Goal: Communication & Community: Answer question/provide support

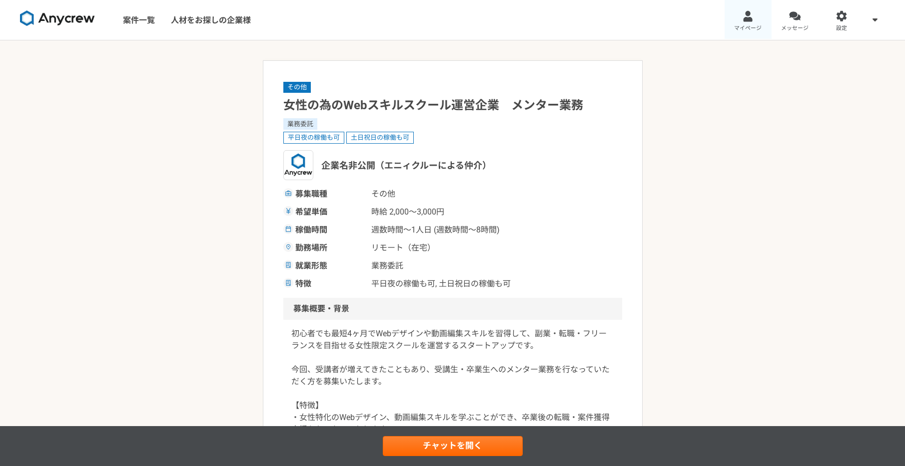
click at [755, 21] on link "マイページ" at bounding box center [747, 20] width 47 height 40
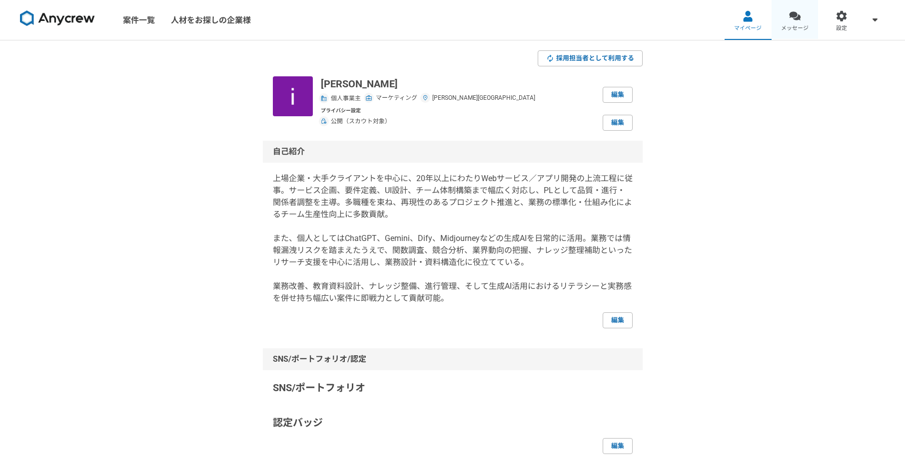
click at [789, 19] on div at bounding box center [794, 15] width 11 height 11
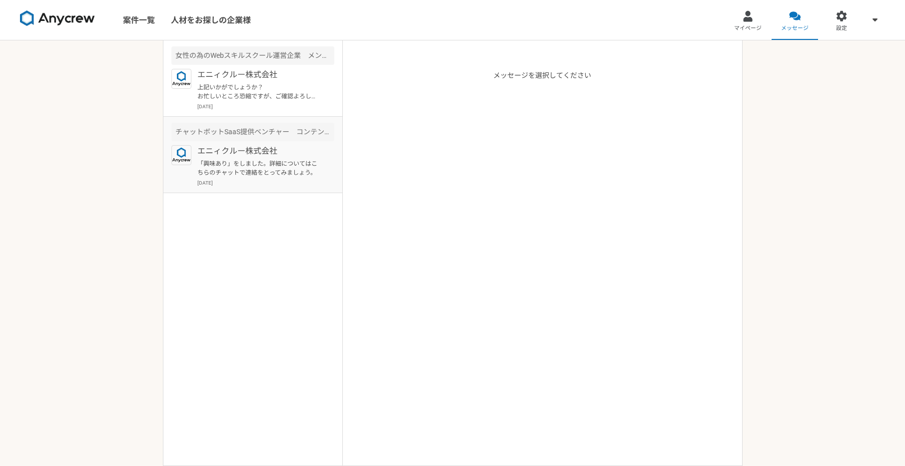
click at [297, 162] on p "「興味あり」をしました。詳細についてはこちらのチャットで連絡をとってみましょう。" at bounding box center [258, 168] width 123 height 18
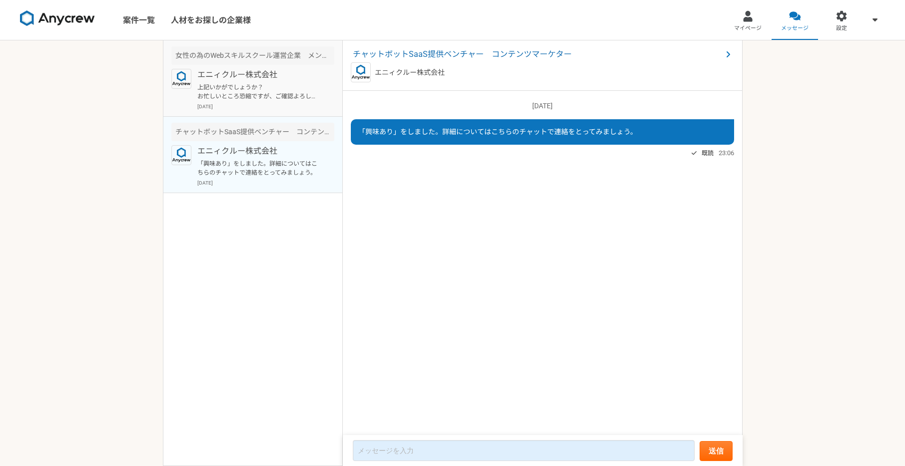
click at [277, 96] on p "上記いかがでしょうか？ お忙しいところ恐縮ですが、ご確認よろしくお願いいたします。" at bounding box center [258, 92] width 123 height 18
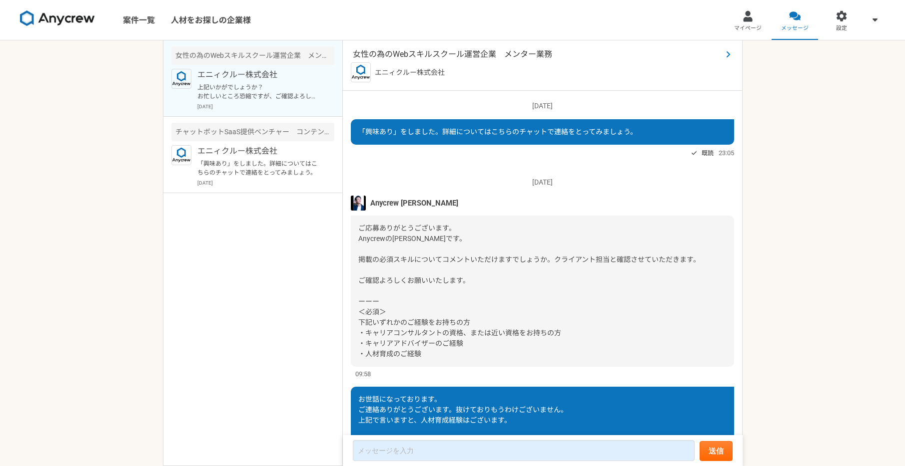
click at [467, 51] on span "女性の為のWebスキルスクール運営企業　メンター業務" at bounding box center [537, 54] width 369 height 12
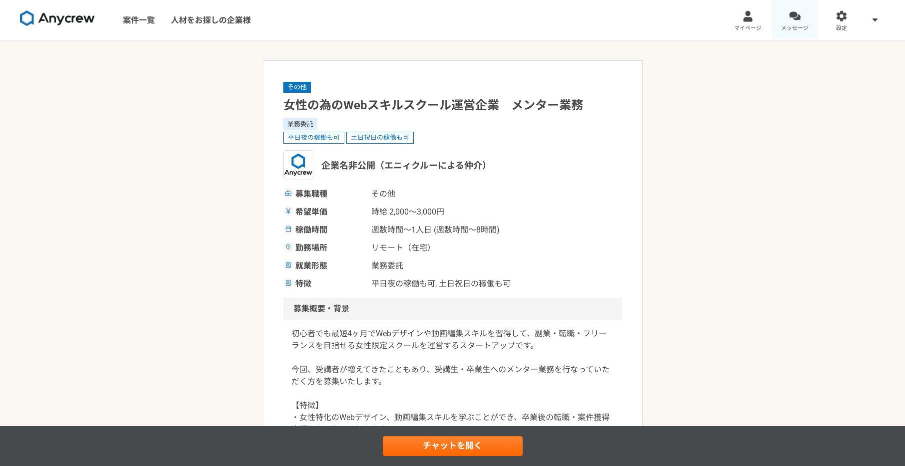
click at [797, 12] on div at bounding box center [794, 15] width 11 height 11
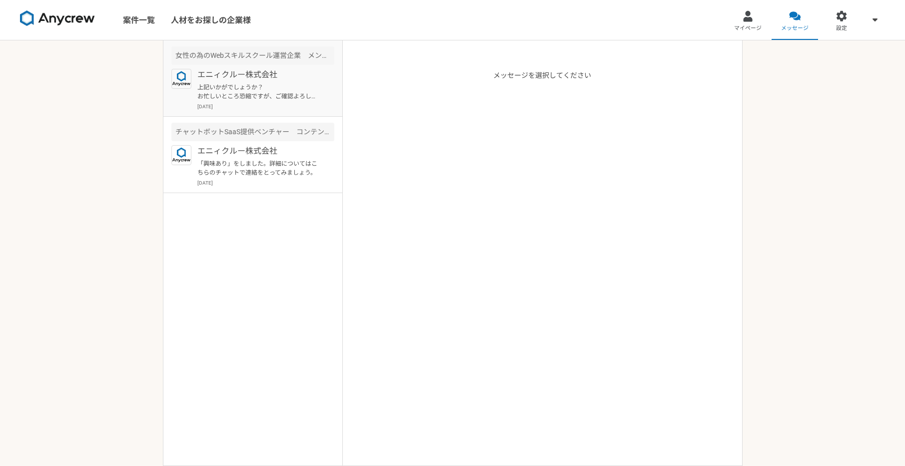
click at [312, 98] on p "上記いかがでしょうか？ お忙しいところ恐縮ですが、ご確認よろしくお願いいたします。" at bounding box center [258, 92] width 123 height 18
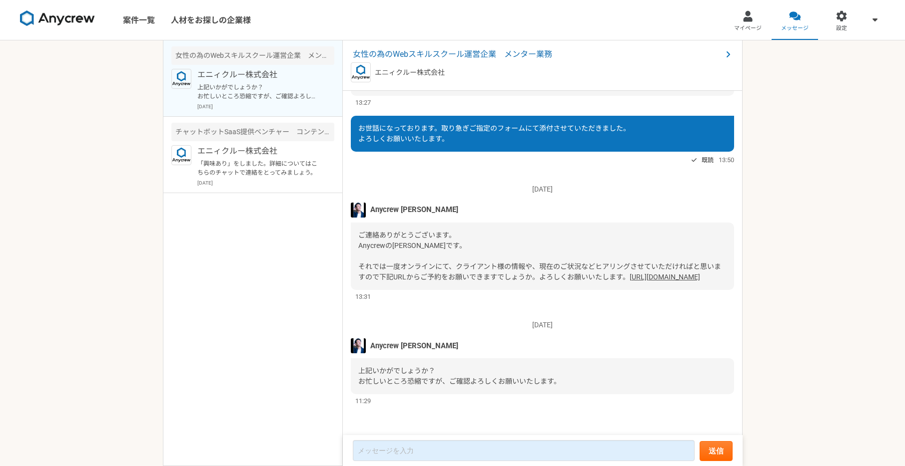
scroll to position [422, 0]
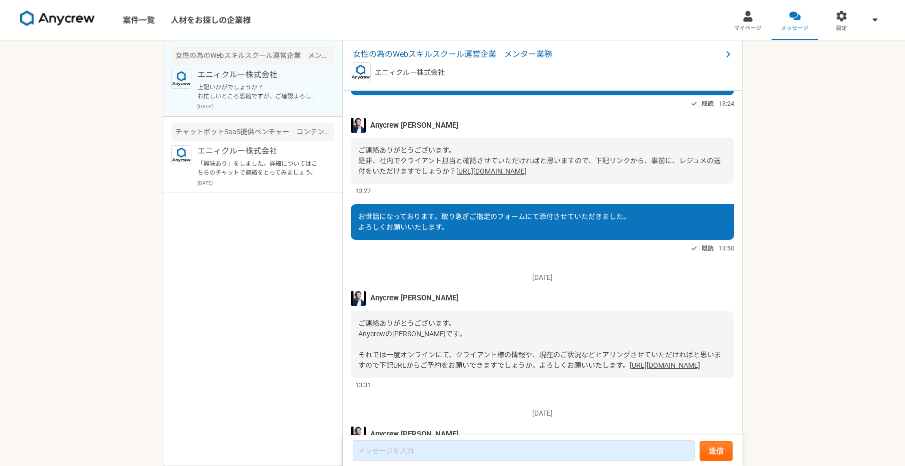
click at [498, 175] on link "[URL][DOMAIN_NAME]" at bounding box center [491, 171] width 70 height 8
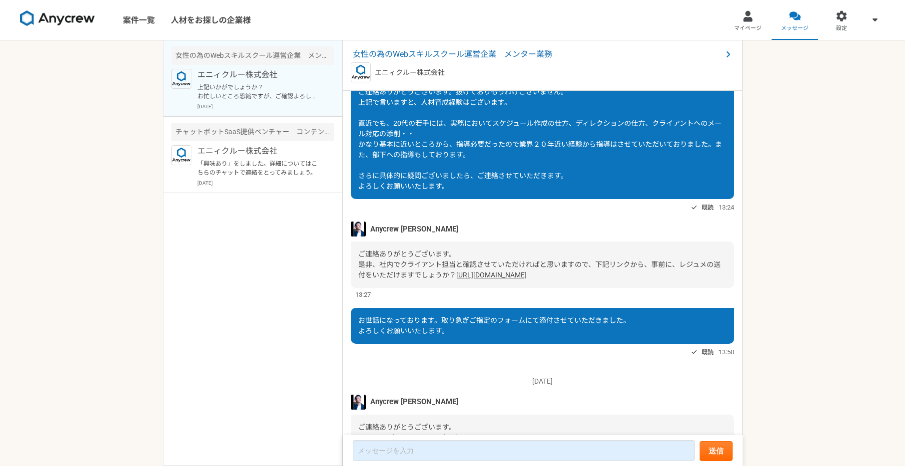
scroll to position [370, 0]
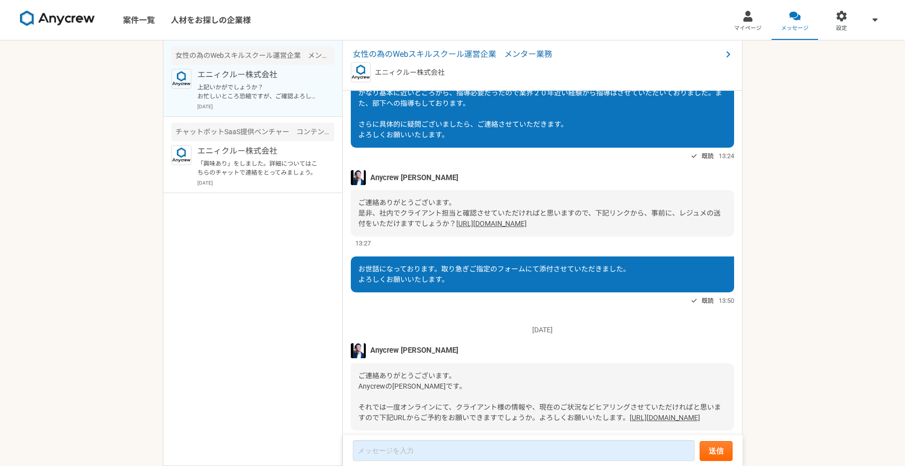
click at [508, 228] on link "[URL][DOMAIN_NAME]" at bounding box center [491, 224] width 70 height 8
click at [718, 157] on span "13:24" at bounding box center [725, 155] width 15 height 9
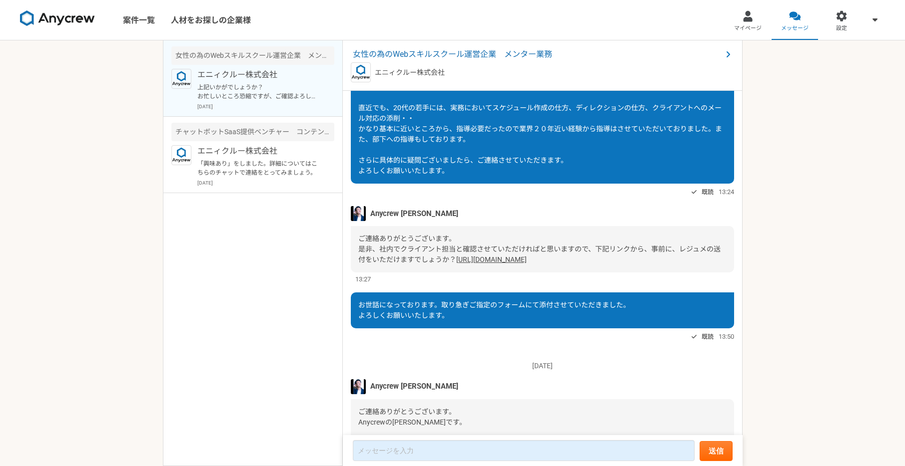
scroll to position [563, 0]
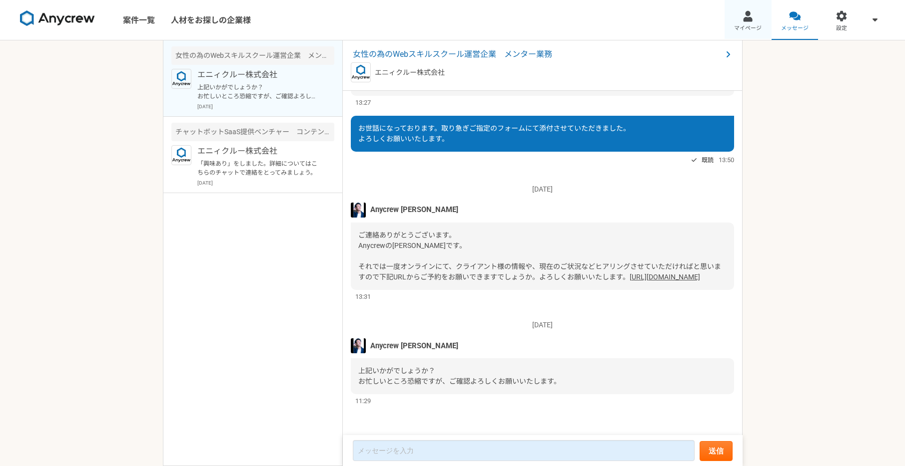
click at [742, 20] on div at bounding box center [747, 15] width 11 height 11
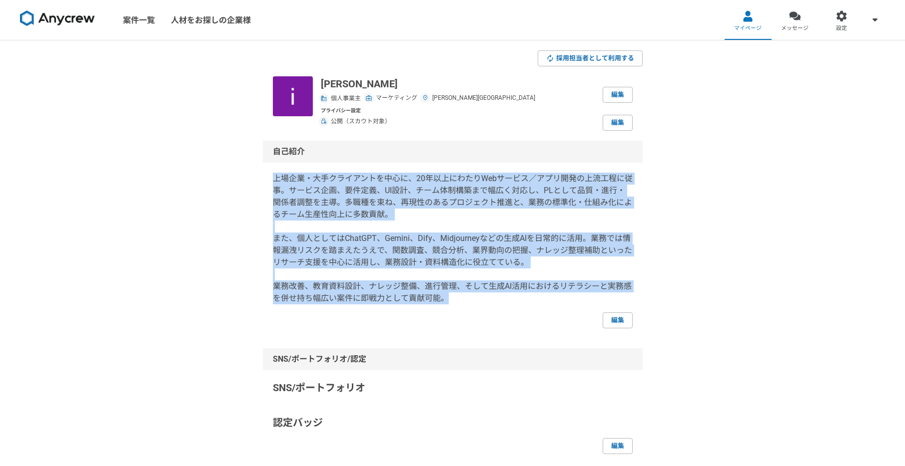
drag, startPoint x: 446, startPoint y: 298, endPoint x: 272, endPoint y: 174, distance: 213.3
click at [273, 174] on p "上場企業・大手クライアントを中心に、20年以上にわたりWebサービス／アプリ開発の上流工程に従事。サービス企画、要件定義、UI設計、チーム体制構築まで幅広く対…" at bounding box center [453, 239] width 360 height 132
copy p "上場企業・大手クライアントを中心に、20年以上にわたりWebサービス／アプリ開発の上流工程に従事。サービス企画、要件定義、UI設計、チーム体制構築まで幅広く対…"
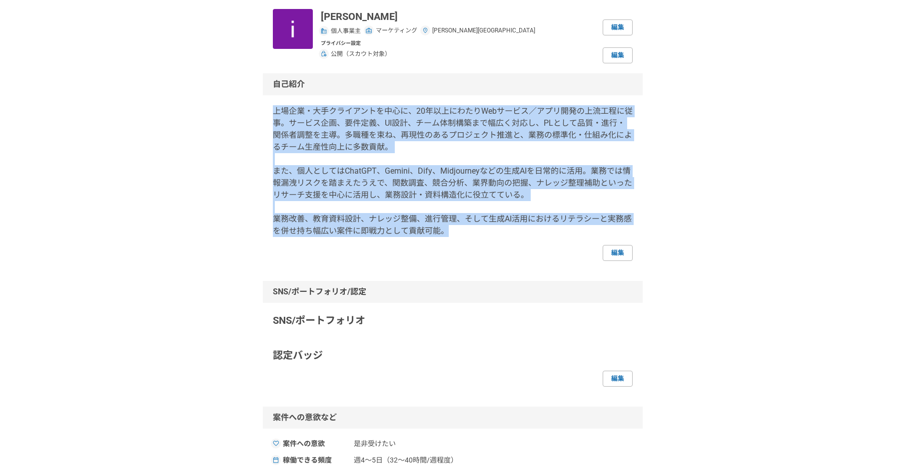
scroll to position [68, 0]
click at [432, 163] on p "上場企業・大手クライアントを中心に、20年以上にわたりWebサービス／アプリ開発の上流工程に従事。サービス企画、要件定義、UI設計、チーム体制構築まで幅広く対…" at bounding box center [453, 171] width 360 height 132
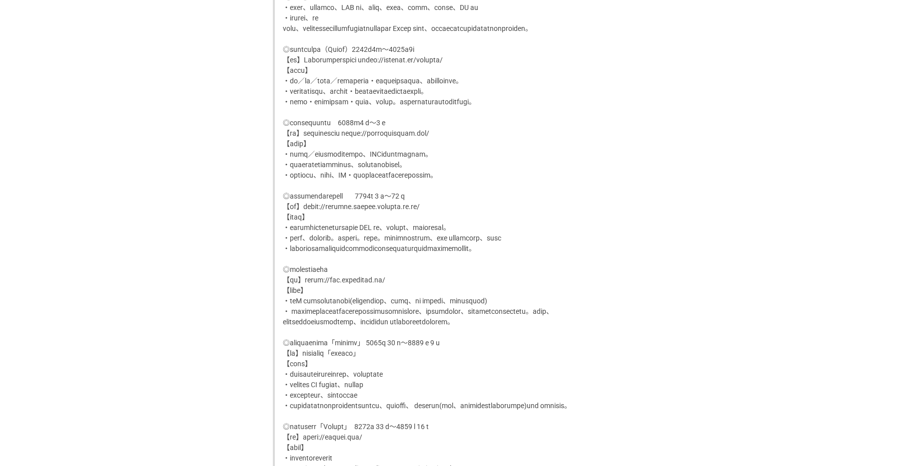
scroll to position [847, 0]
